Goal: Transaction & Acquisition: Download file/media

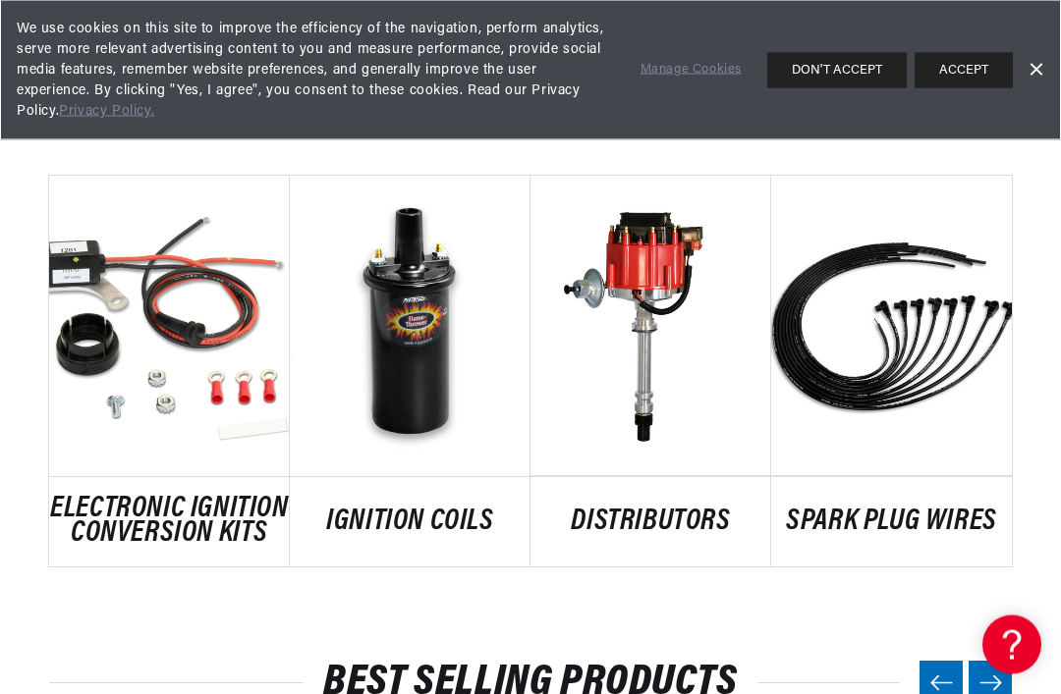
scroll to position [984, 0]
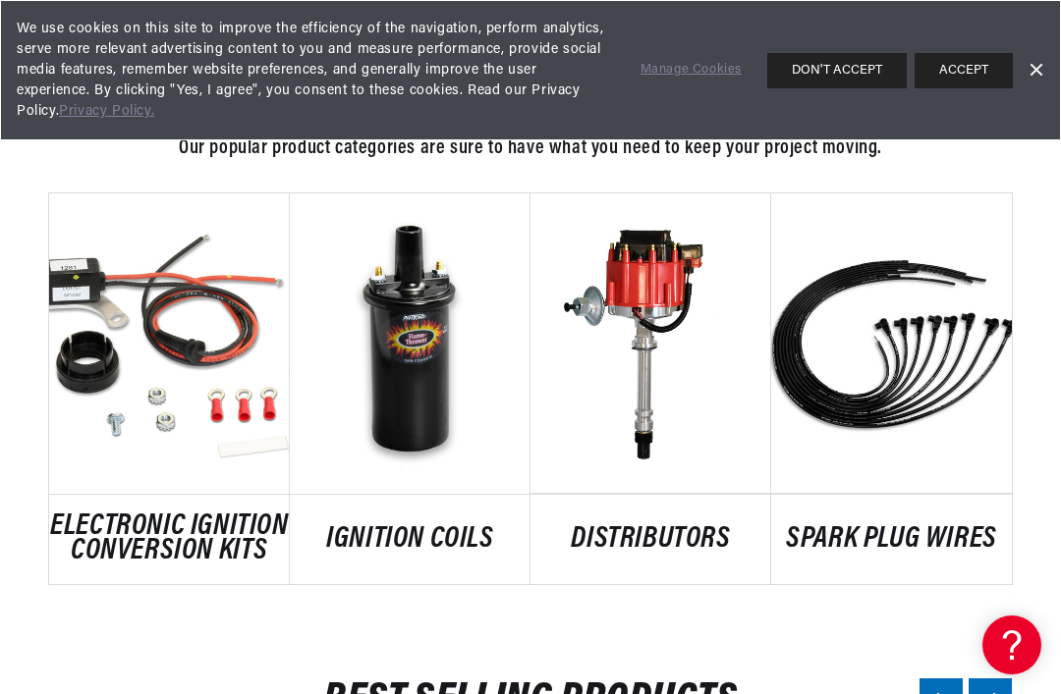
click at [202, 515] on link "ELECTRONIC IGNITION CONVERSION KITS" at bounding box center [169, 540] width 241 height 50
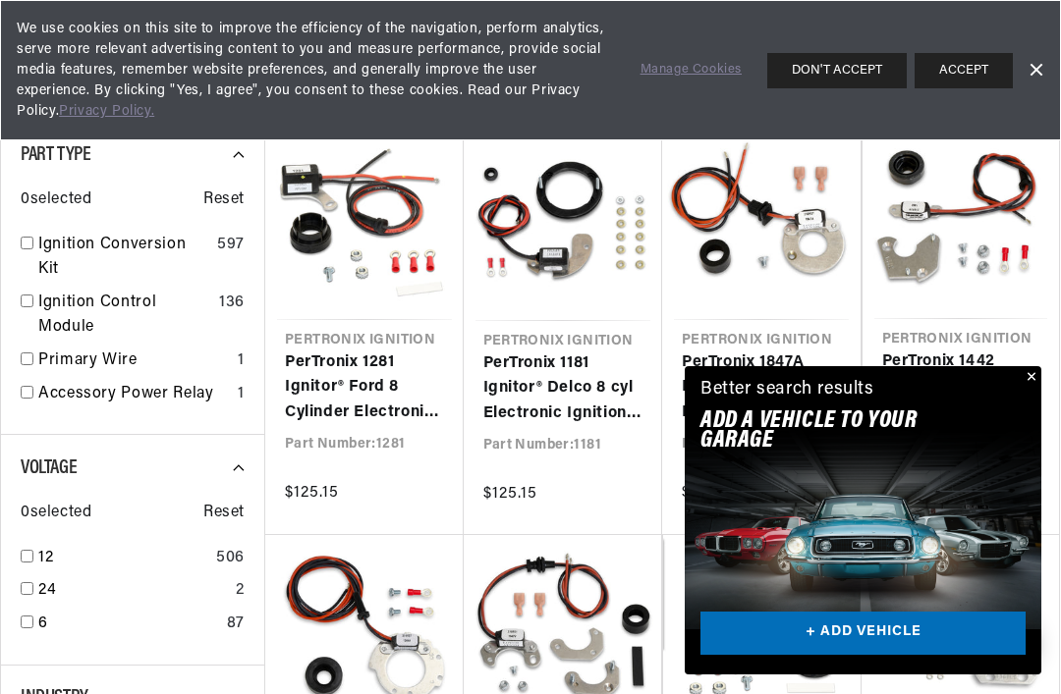
click at [606, 366] on link "PerTronix 1181 Ignitor® Delco 8 cyl Electronic Ignition Conversion Kit" at bounding box center [563, 390] width 160 height 76
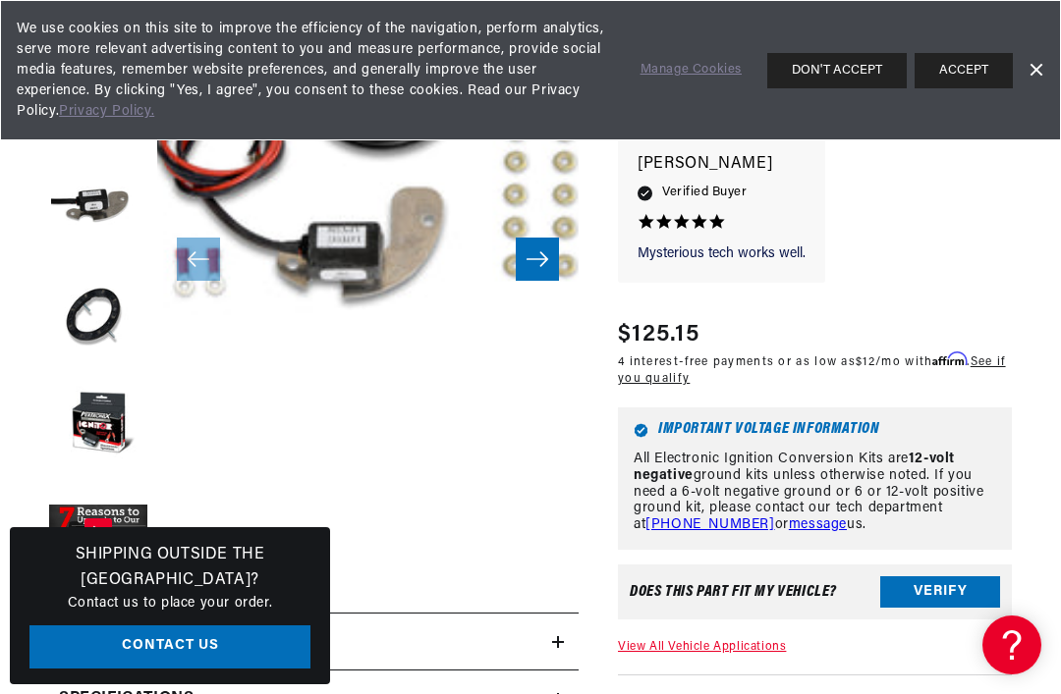
scroll to position [351, 0]
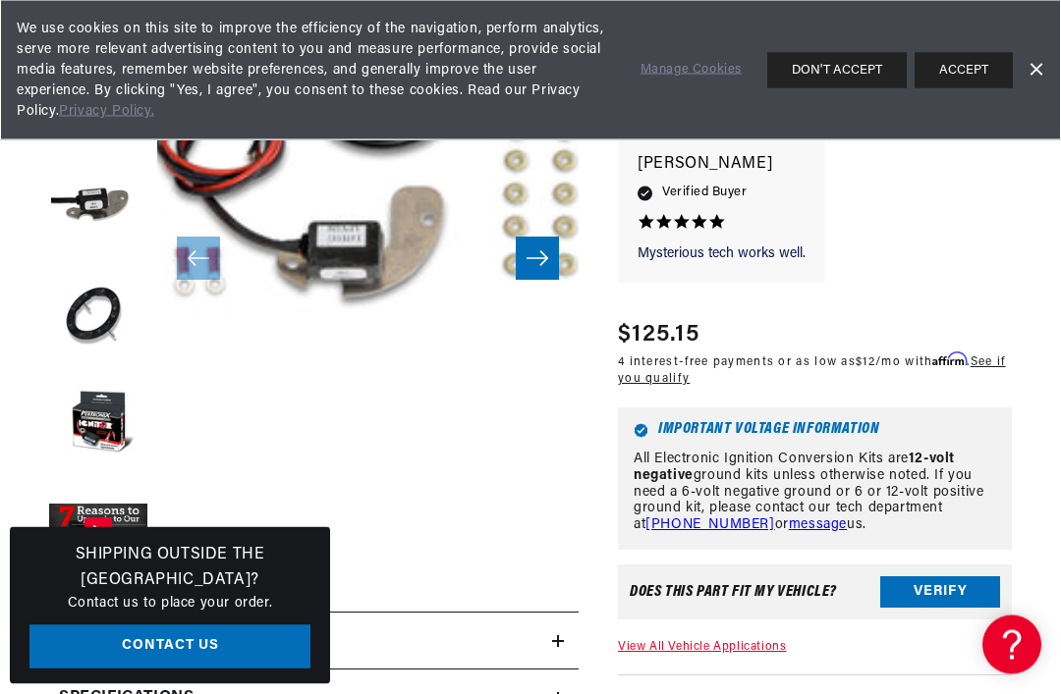
click at [964, 82] on button "ACCEPT" at bounding box center [963, 70] width 98 height 35
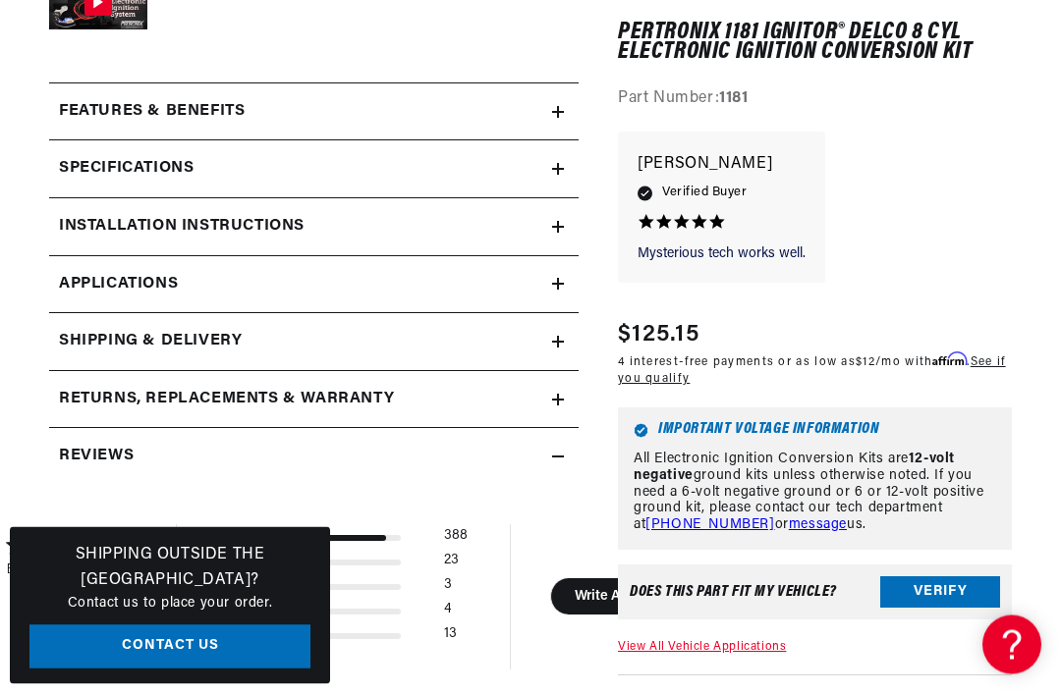
scroll to position [882, 0]
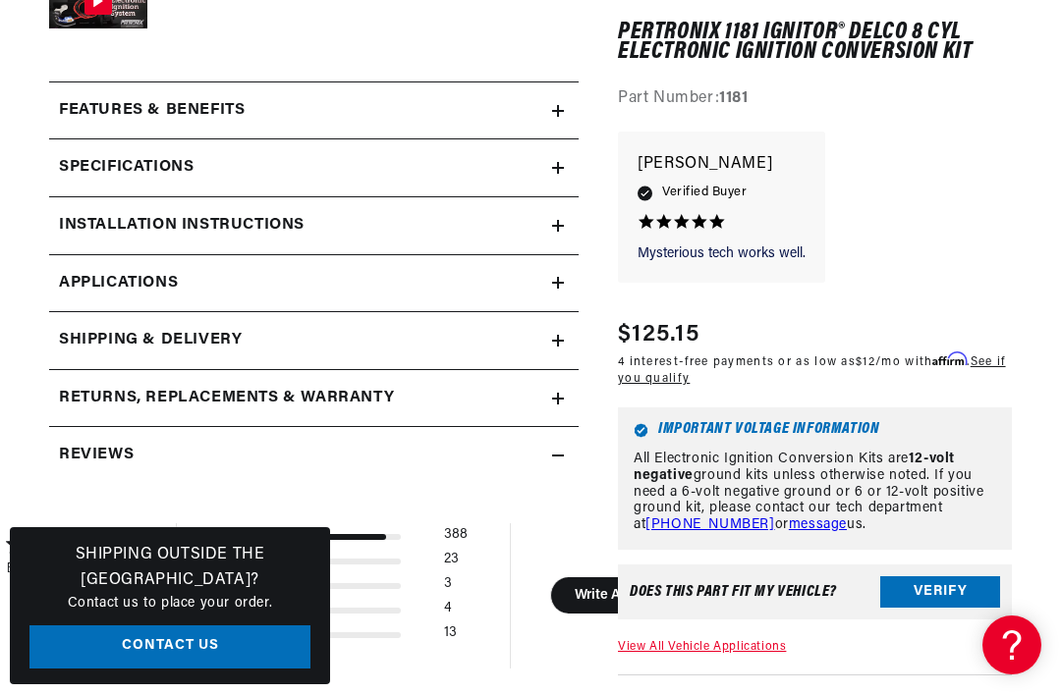
click at [561, 212] on summary "Installation instructions" at bounding box center [313, 225] width 529 height 57
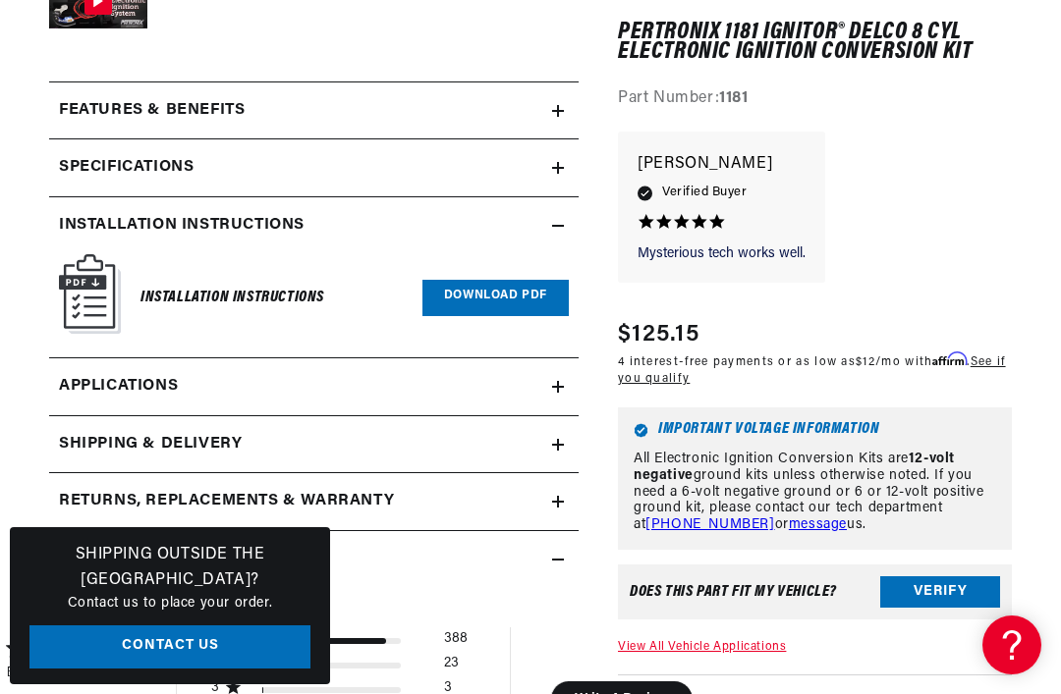
click at [521, 300] on link "Download PDF" at bounding box center [495, 298] width 146 height 36
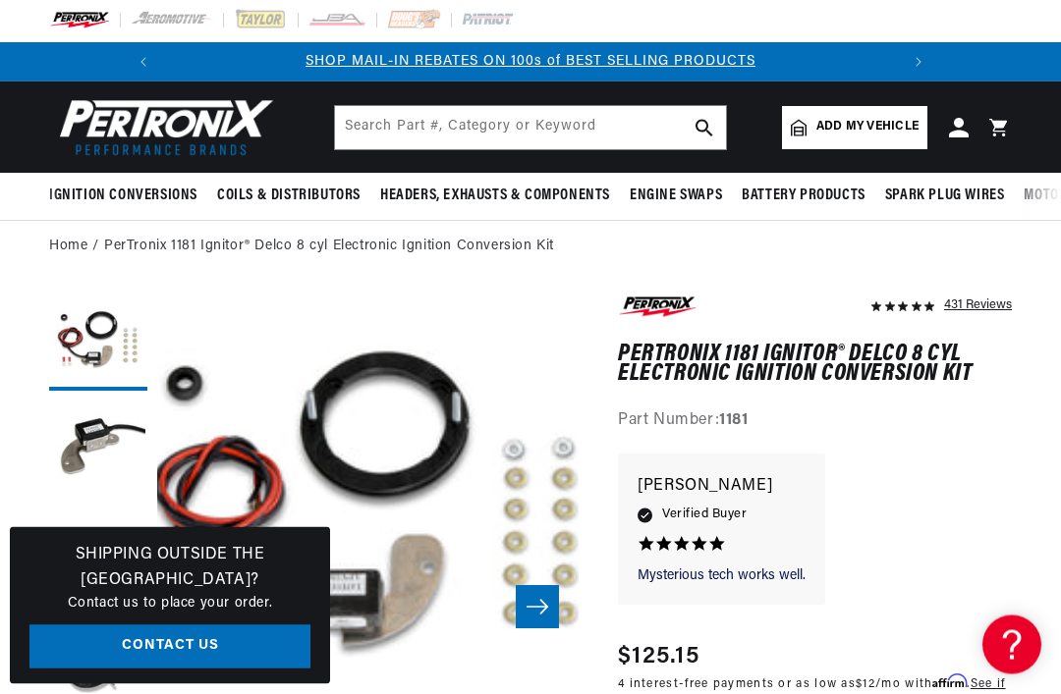
scroll to position [0, 0]
